Goal: Information Seeking & Learning: Learn about a topic

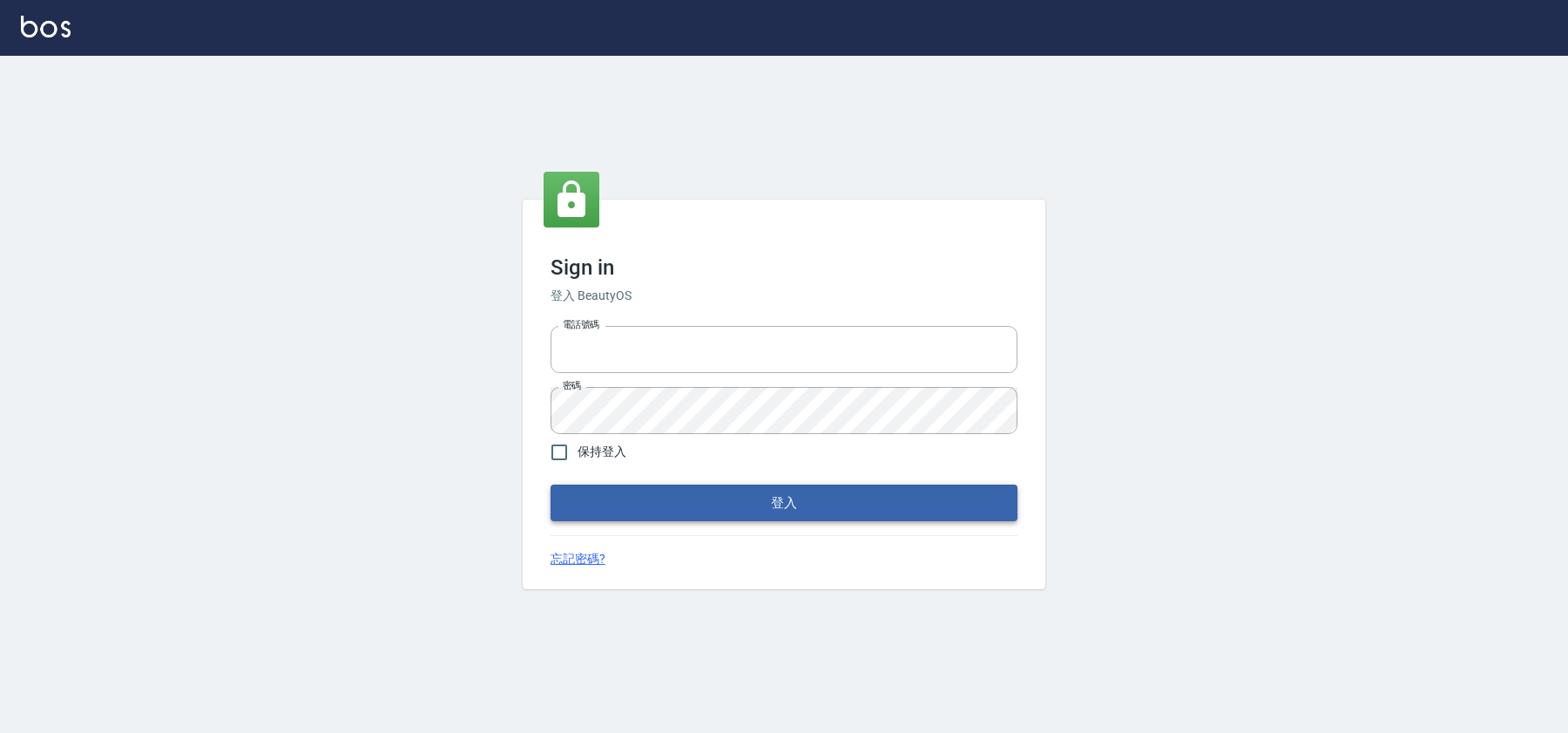
type input "0931222924"
click at [828, 495] on button "登入" at bounding box center [784, 503] width 467 height 36
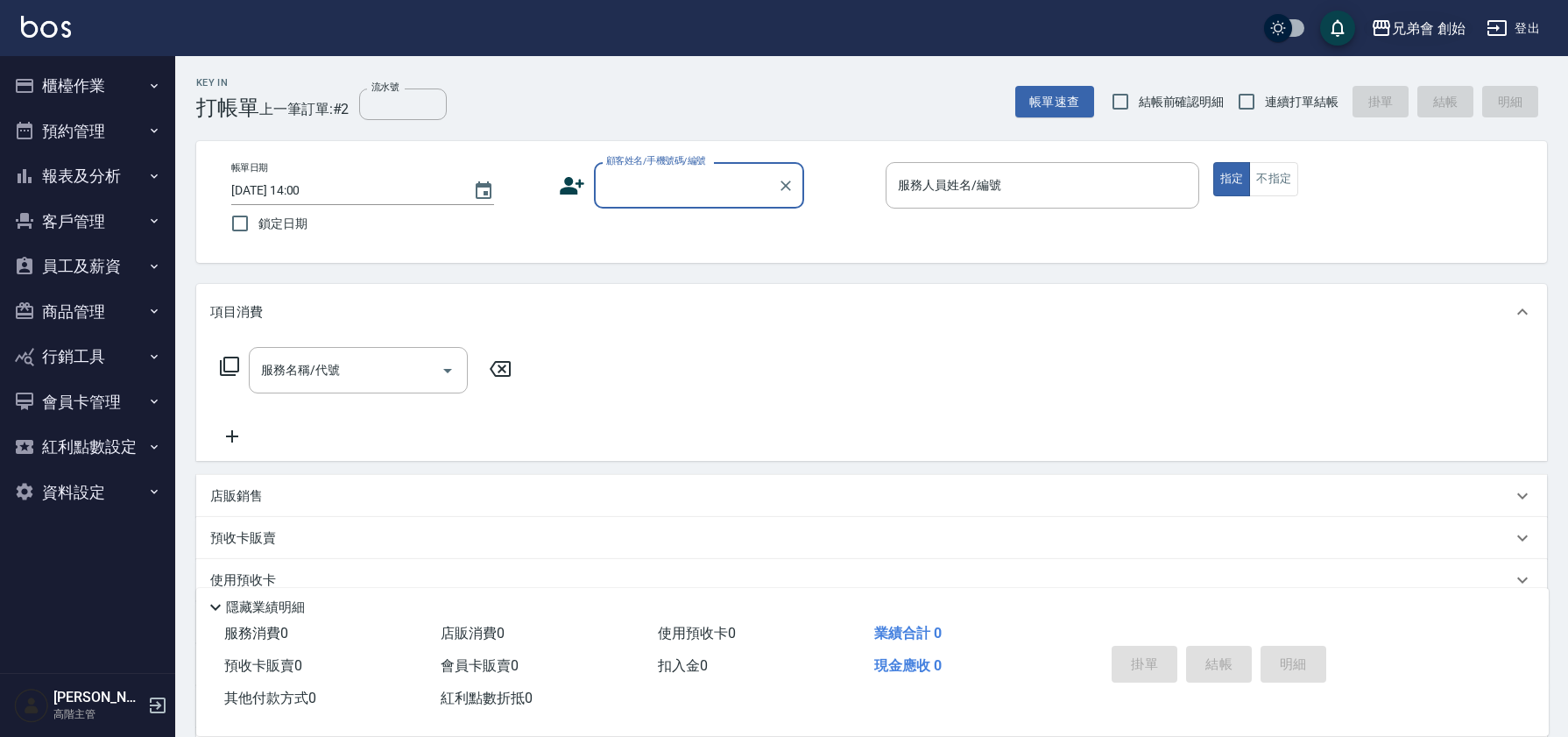
click at [1407, 36] on div "兄弟會 創始" at bounding box center [1428, 28] width 73 height 22
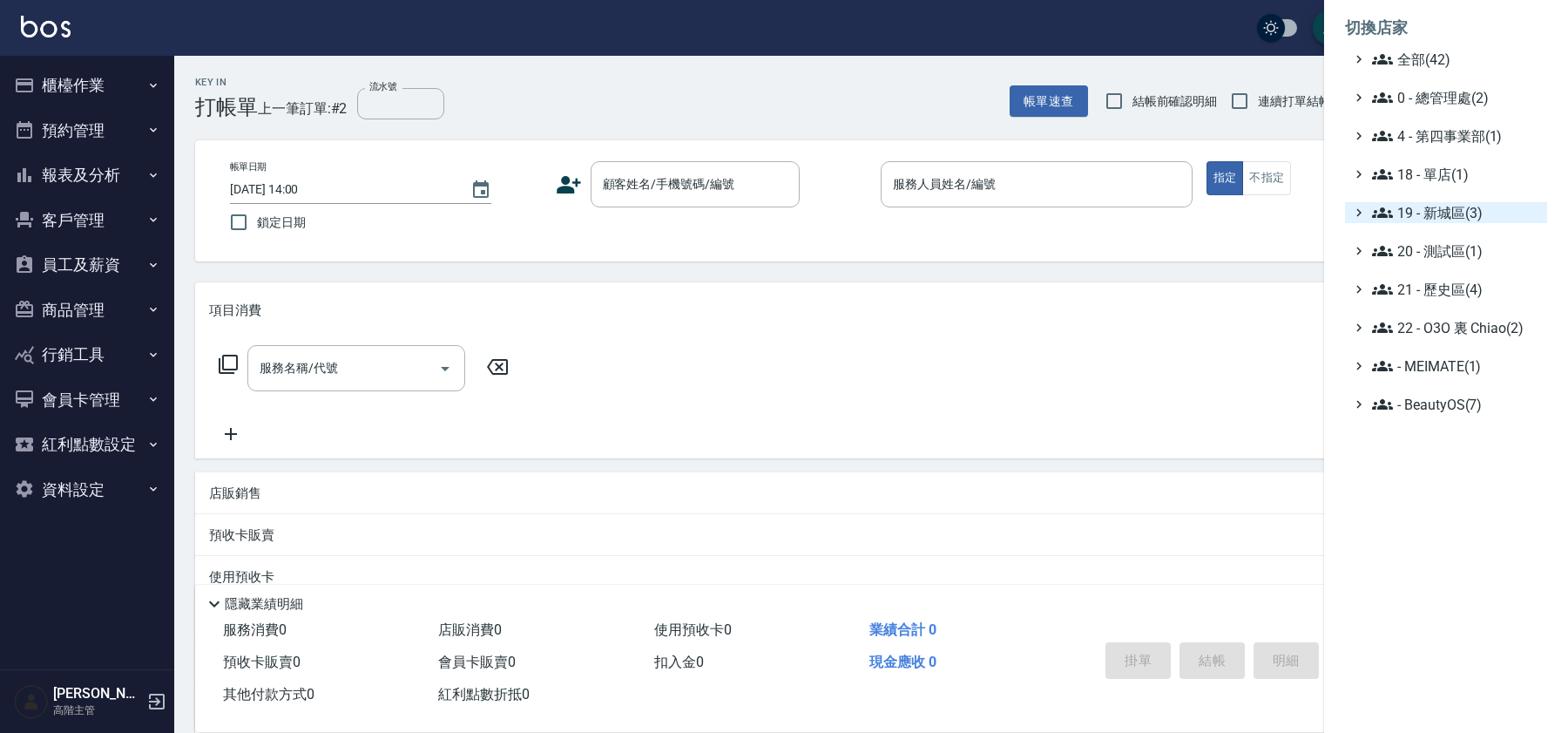
click at [1424, 215] on span "19 - 新城區(3)" at bounding box center [1455, 213] width 168 height 21
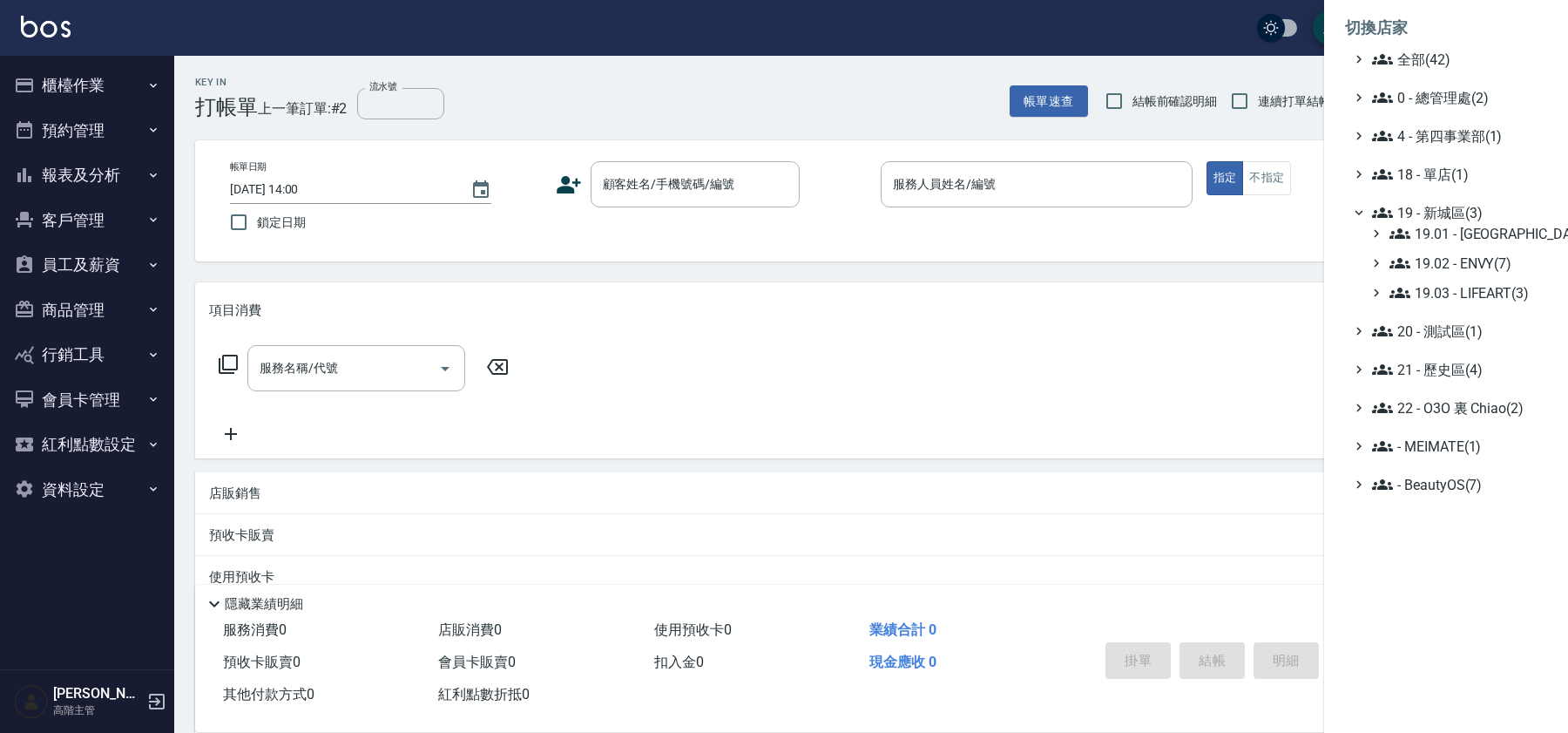
click at [1443, 280] on div "19.01 - 新城區 (11) 19.02 - ENVY(7) 19.03 - LIFEART(3)" at bounding box center [1454, 263] width 185 height 81
click at [1443, 293] on span "19.03 - LIFEART(3)" at bounding box center [1463, 293] width 151 height 21
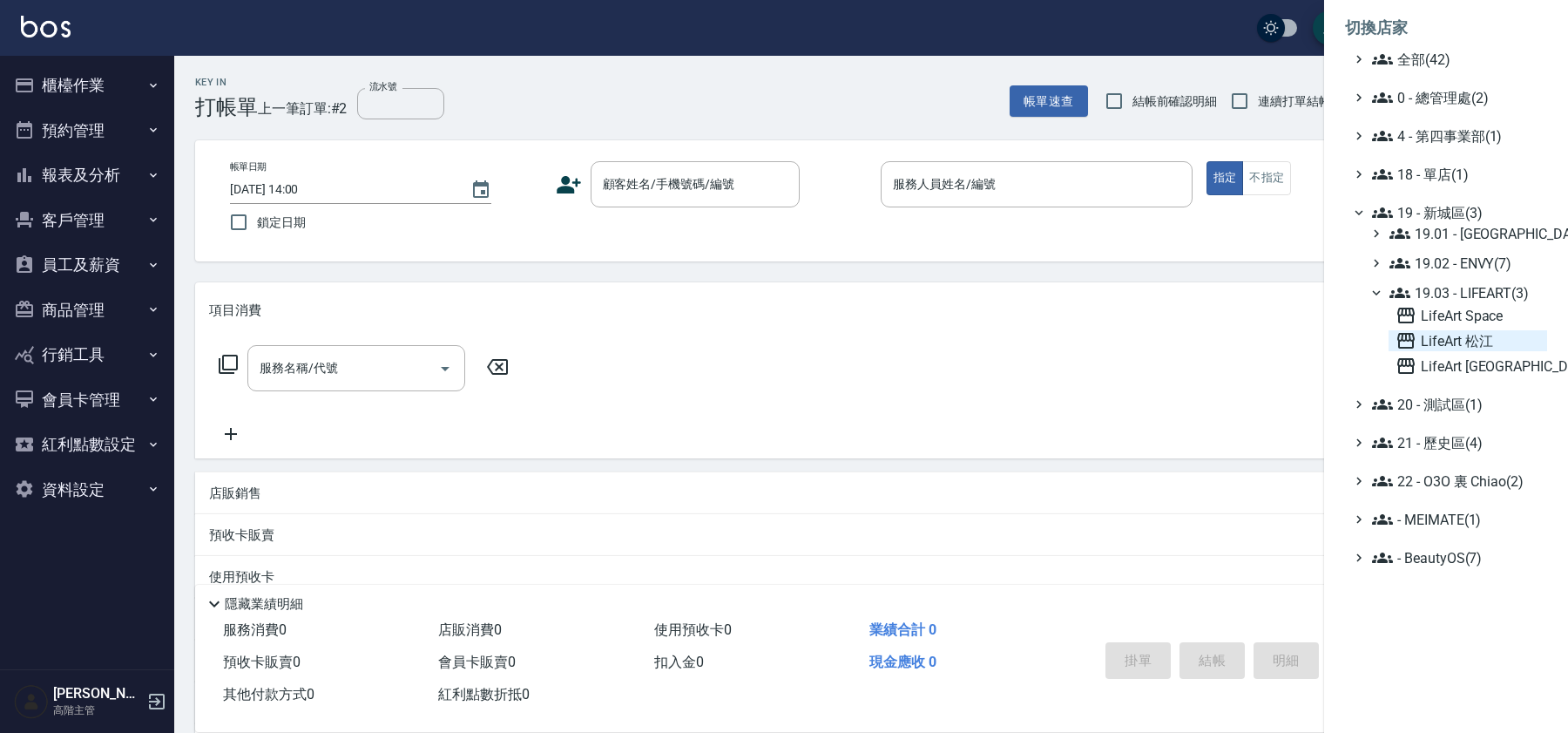
click at [1442, 330] on span "LifeArt 松江" at bounding box center [1467, 341] width 145 height 21
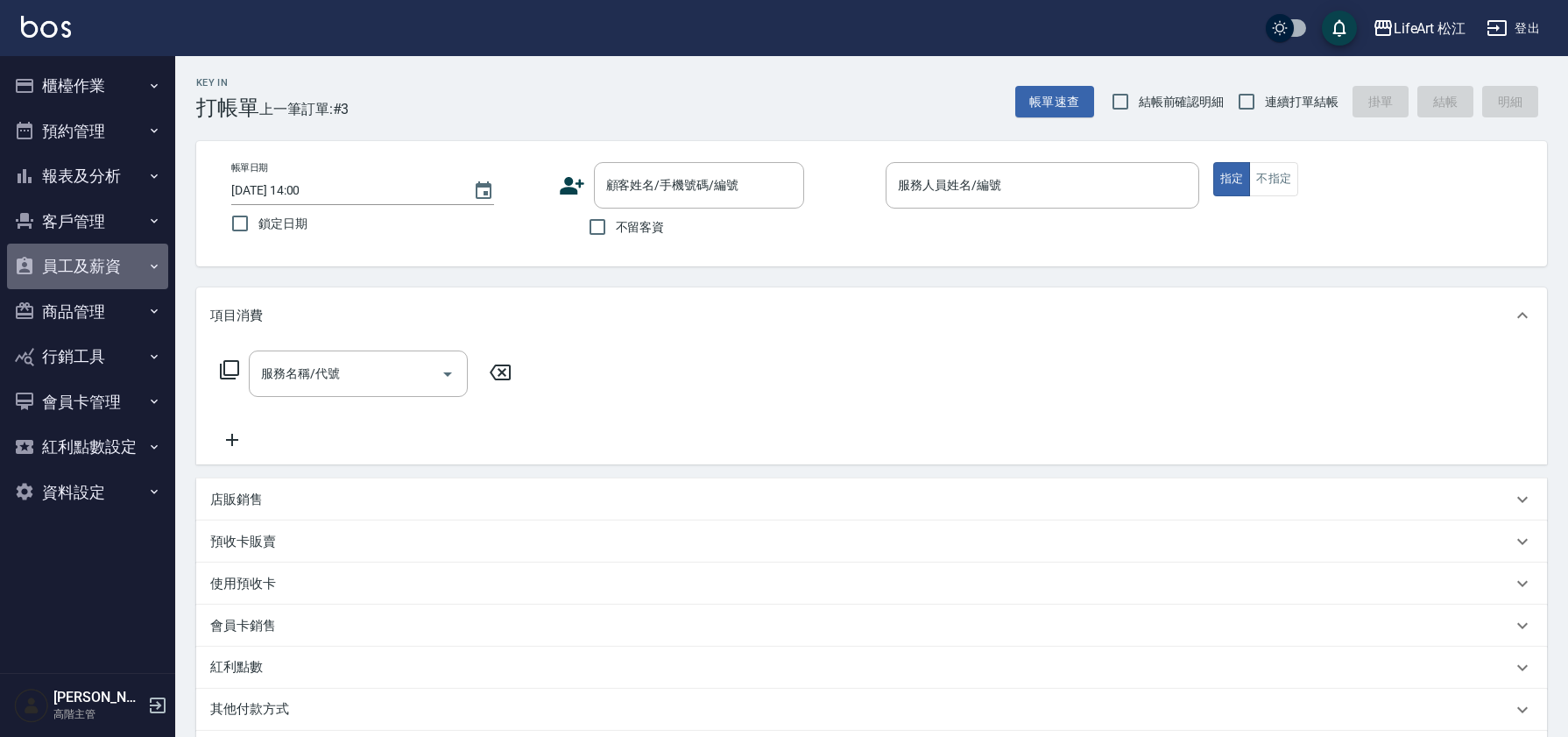
click at [91, 260] on button "員工及薪資" at bounding box center [87, 265] width 161 height 45
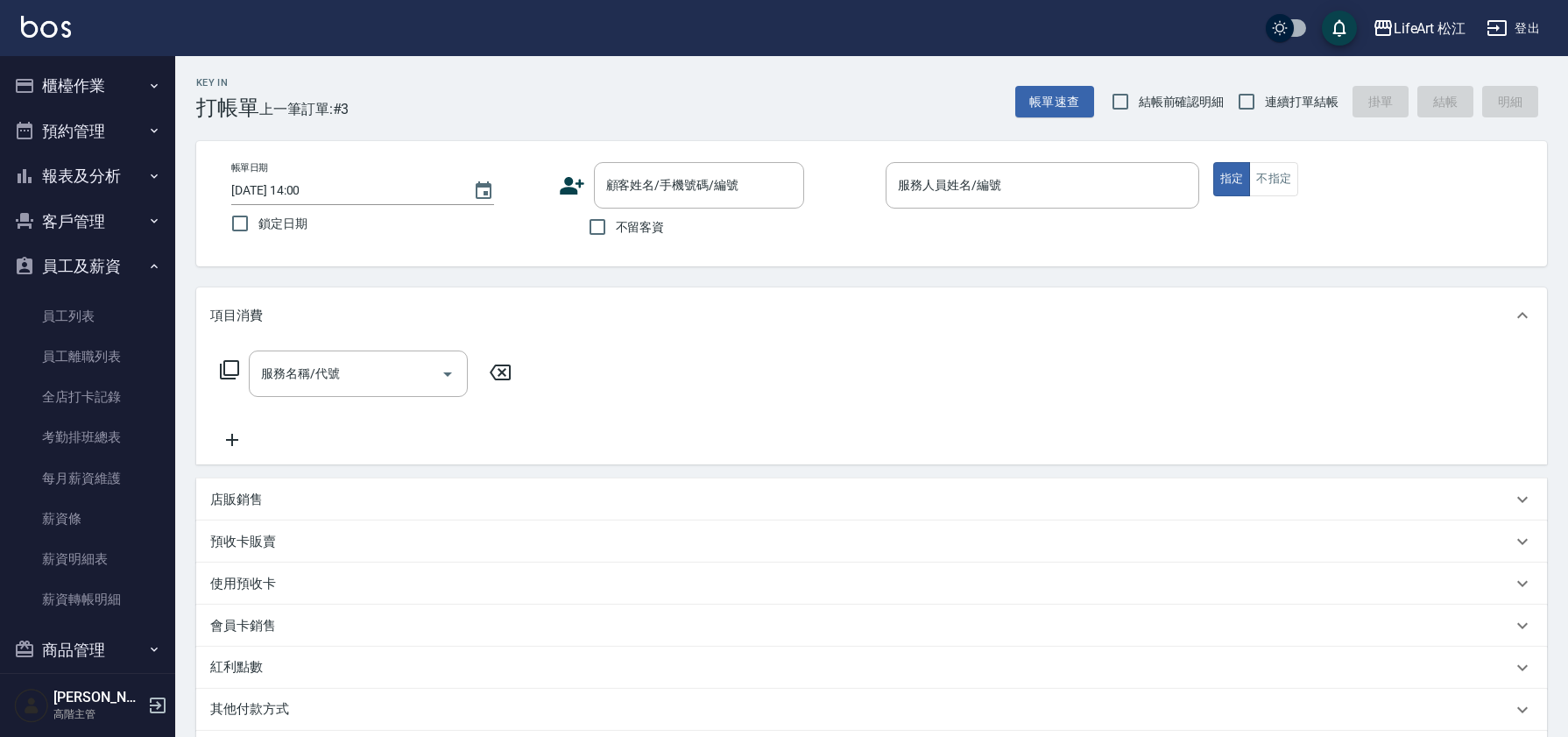
click at [103, 179] on button "報表及分析" at bounding box center [87, 176] width 161 height 45
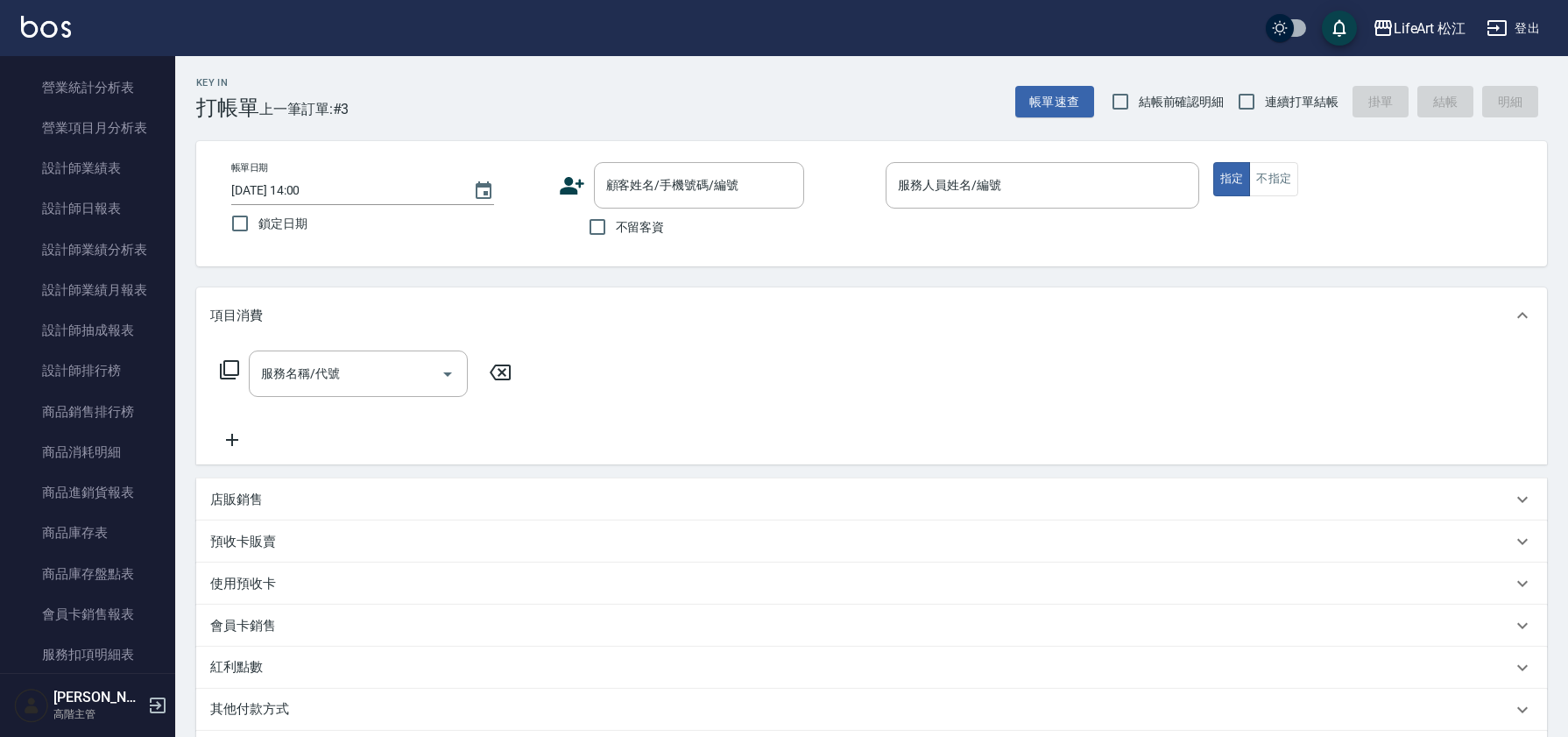
scroll to position [629, 0]
click at [119, 246] on link "設計師業績分析表" at bounding box center [87, 245] width 161 height 41
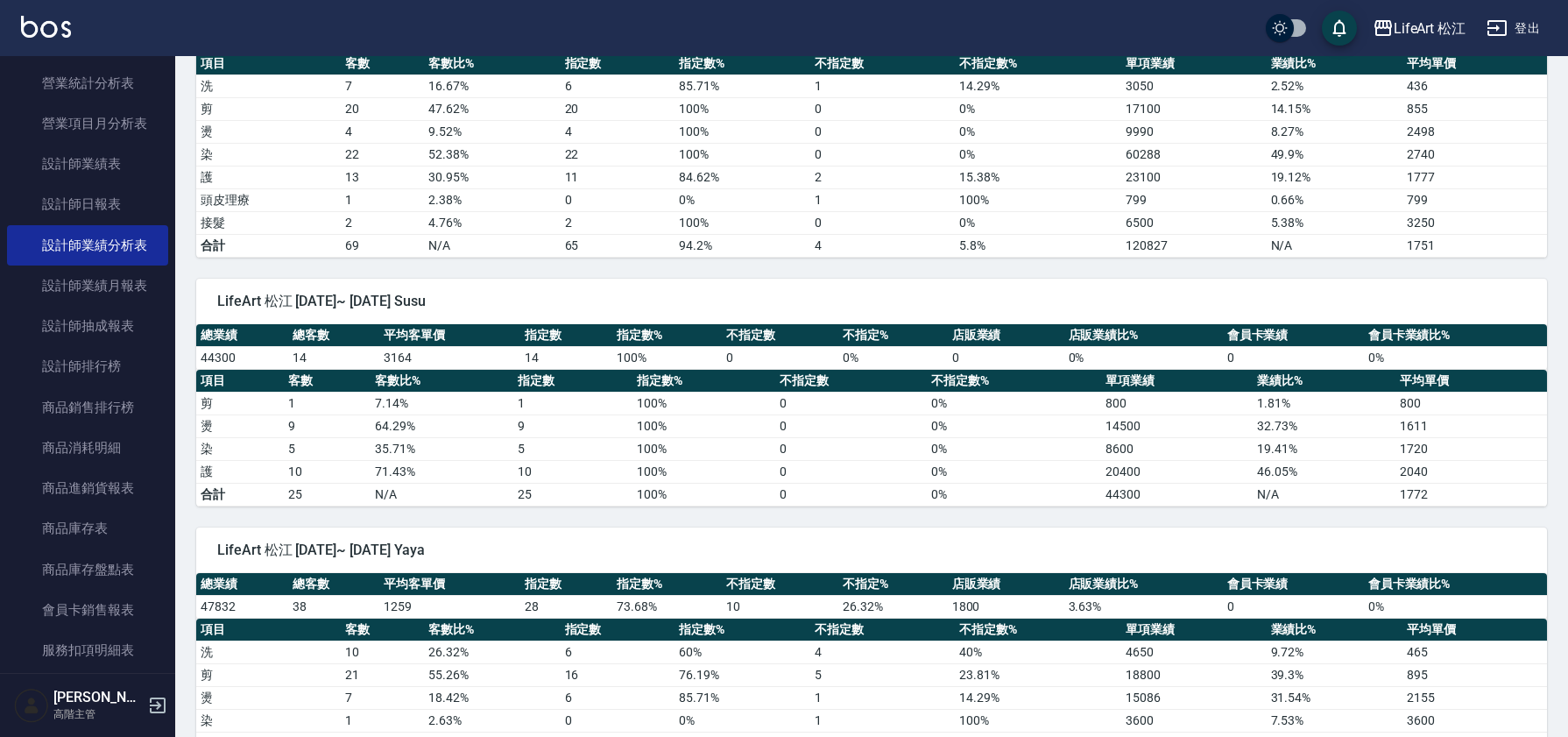
scroll to position [1926, 0]
